Goal: Complete application form

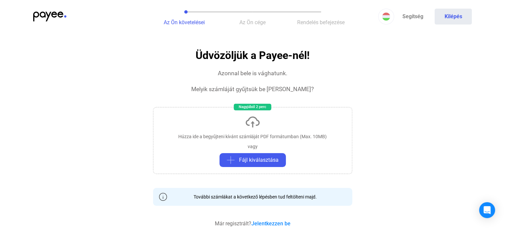
click at [38, 13] on img at bounding box center [49, 17] width 33 height 10
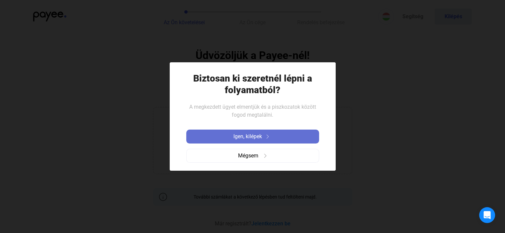
click at [255, 136] on span "Igen, kilépek" at bounding box center [247, 137] width 29 height 8
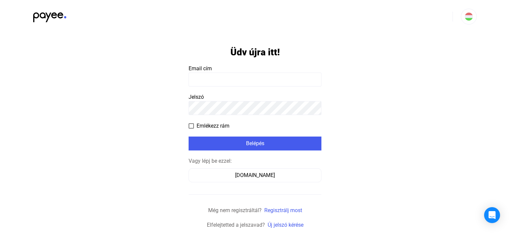
click at [46, 22] on img at bounding box center [49, 16] width 33 height 14
click at [48, 12] on img at bounding box center [49, 16] width 33 height 14
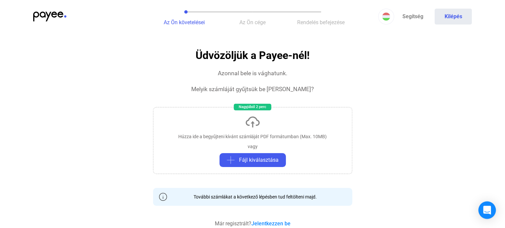
click at [491, 215] on div "Open Intercom Messenger" at bounding box center [488, 211] width 18 height 18
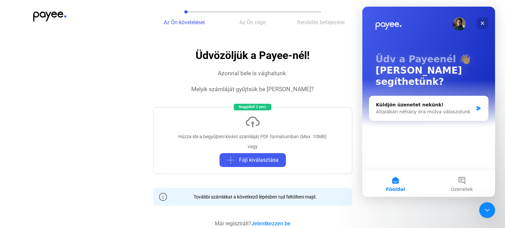
click at [482, 25] on icon "Bezárás" at bounding box center [482, 23] width 5 height 5
